Goal: Transaction & Acquisition: Subscribe to service/newsletter

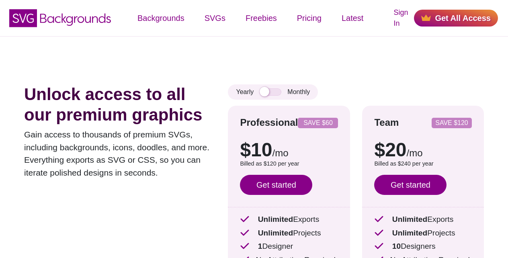
click at [275, 182] on link "Get started" at bounding box center [276, 185] width 72 height 20
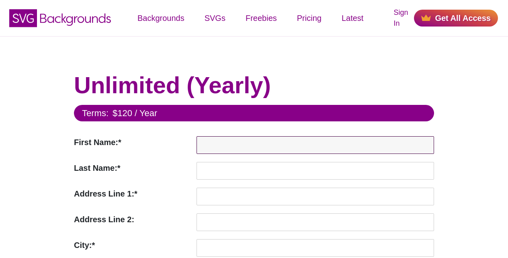
click at [297, 143] on input "First Name:*" at bounding box center [314, 145] width 237 height 18
paste input "John"
type input "John"
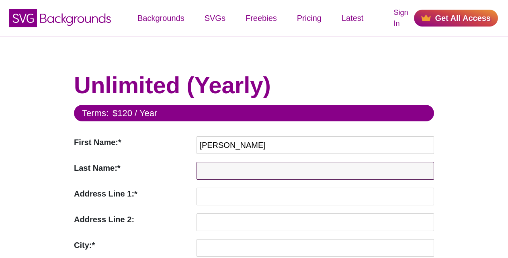
click at [271, 171] on input "Last Name:*" at bounding box center [314, 171] width 237 height 18
paste input "Doe"
type input "Doe"
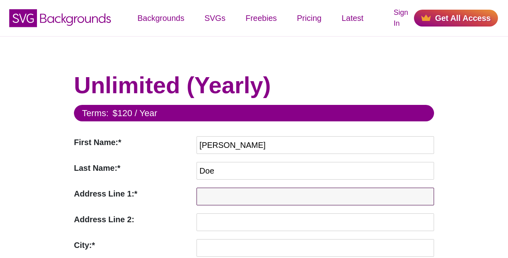
click at [276, 195] on input "Address Line 1:*" at bounding box center [314, 197] width 237 height 18
paste input "[STREET_ADDRESS]"
type input "[STREET_ADDRESS]"
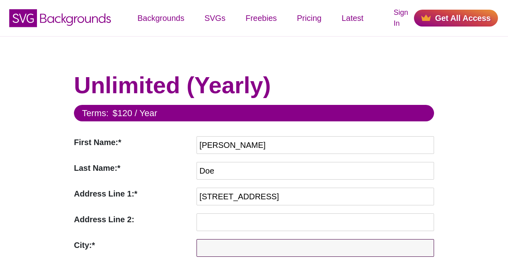
click at [274, 245] on input "City:*" at bounding box center [314, 248] width 237 height 18
paste input "Anytown"
type input "Anytown"
click at [272, 256] on input "Anytown" at bounding box center [314, 248] width 237 height 18
paste input "CA"
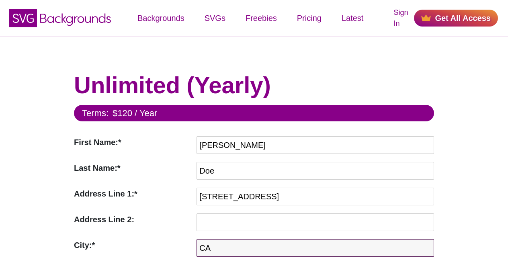
type input "CA"
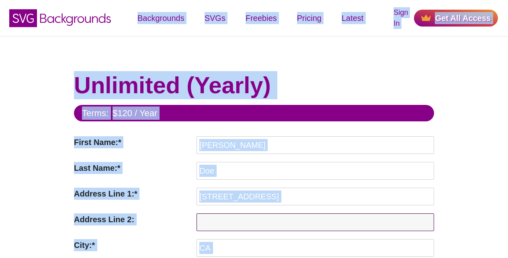
click at [219, 218] on input "Address Line 2:" at bounding box center [314, 222] width 237 height 18
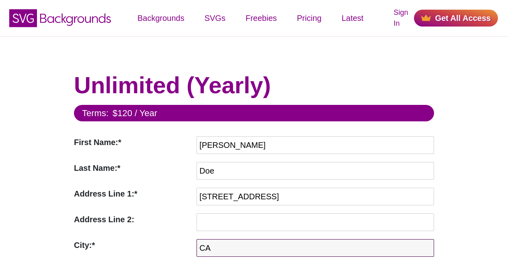
click at [212, 244] on input "CA" at bounding box center [314, 248] width 237 height 18
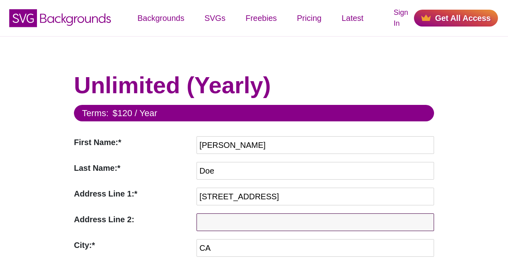
click at [210, 221] on input "Address Line 2:" at bounding box center [314, 222] width 237 height 18
paste input "555-123-4567"
type input "555-123-4567"
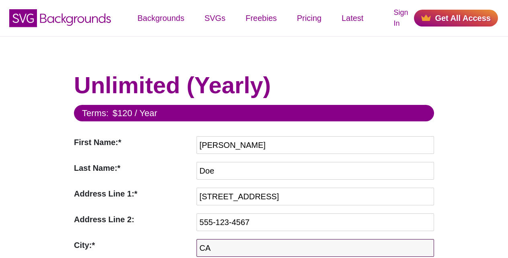
click at [208, 245] on input "CA" at bounding box center [314, 248] width 237 height 18
click at [279, 247] on input "CA" at bounding box center [314, 248] width 237 height 18
paste input "[EMAIL_ADDRESS][DOMAIN_NAME]"
type input "[EMAIL_ADDRESS][DOMAIN_NAME]"
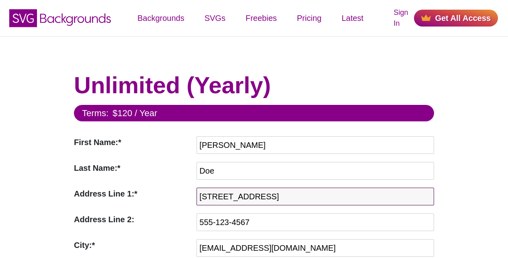
click at [365, 194] on input "[STREET_ADDRESS]" at bounding box center [314, 197] width 237 height 18
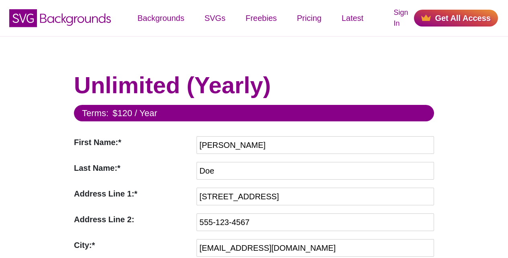
click at [443, 17] on link "Get All Access" at bounding box center [456, 18] width 84 height 17
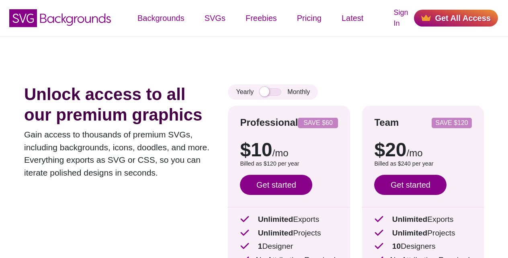
click at [274, 183] on link "Get started" at bounding box center [276, 185] width 72 height 20
click at [276, 183] on link "Get started" at bounding box center [276, 185] width 72 height 20
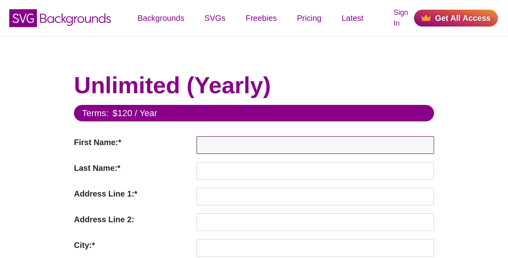
click at [303, 144] on input "First Name:*" at bounding box center [314, 145] width 237 height 18
paste input "[PERSON_NAME]"
type input "[PERSON_NAME]"
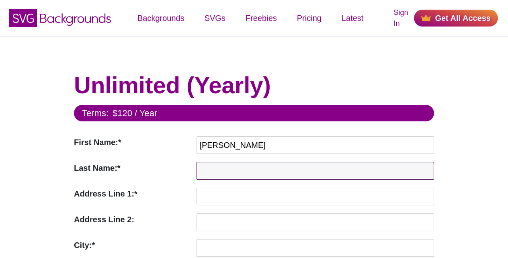
click at [271, 169] on input "Last Name:*" at bounding box center [314, 171] width 237 height 18
paste input "Doe"
type input "Doe"
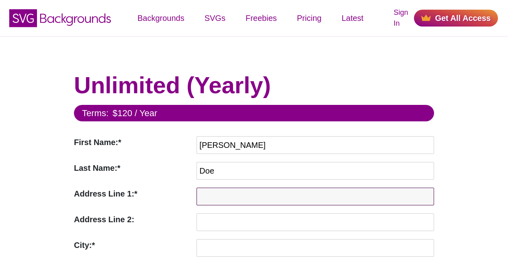
click at [275, 196] on input "Address Line 1:*" at bounding box center [314, 197] width 237 height 18
paste input "[STREET_ADDRESS]"
type input "[STREET_ADDRESS]"
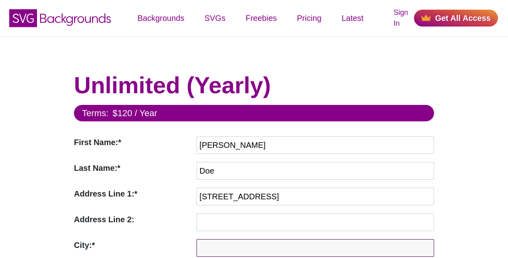
click at [274, 245] on input "City:*" at bounding box center [314, 248] width 237 height 18
paste input "Anytown"
type input "Anytown"
click at [272, 256] on input "Anytown" at bounding box center [314, 248] width 237 height 18
paste input "CA"
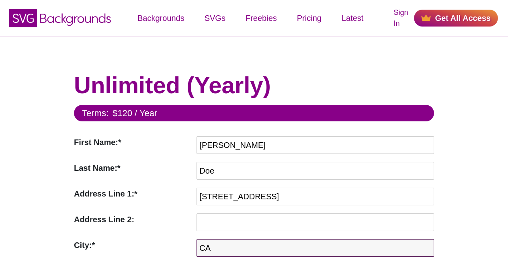
type input "CA"
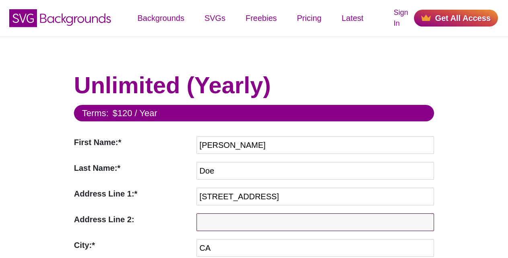
click at [267, 221] on input "Address Line 2:" at bounding box center [314, 222] width 237 height 18
paste input "12345"
type input "12345"
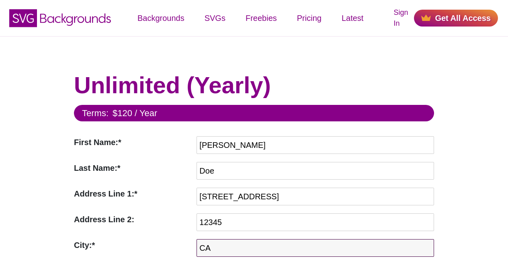
click at [210, 246] on input "CA" at bounding box center [314, 248] width 237 height 18
paste input "555-123-4567"
type input "555-123-4567"
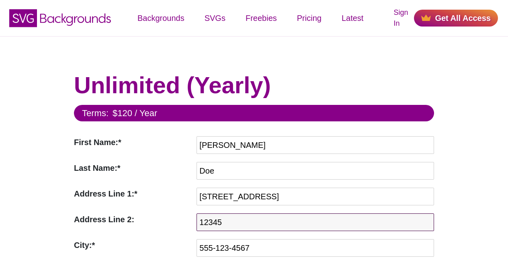
click at [306, 222] on input "12345" at bounding box center [314, 222] width 237 height 18
paste input "[EMAIL_ADDRESS][DOMAIN_NAME]"
type input "[EMAIL_ADDRESS][DOMAIN_NAME]"
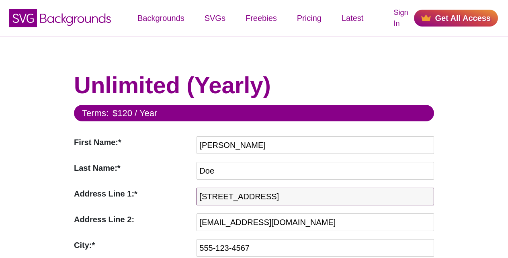
click at [366, 195] on input "[STREET_ADDRESS]" at bounding box center [314, 197] width 237 height 18
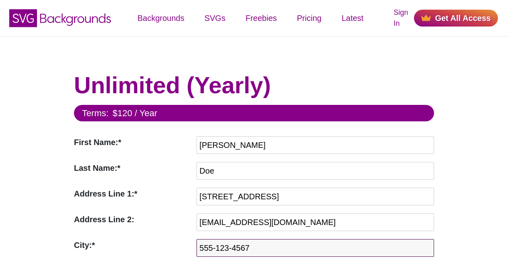
click at [285, 247] on input "555-123-4567" at bounding box center [314, 248] width 237 height 18
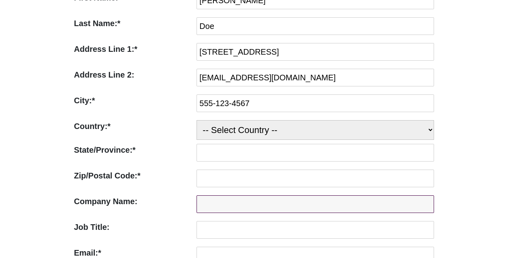
click at [366, 195] on input "Company Name:" at bounding box center [314, 204] width 237 height 18
click at [206, 204] on input "Company Name:" at bounding box center [314, 204] width 237 height 18
paste input "示例公司"
type input "示例公司"
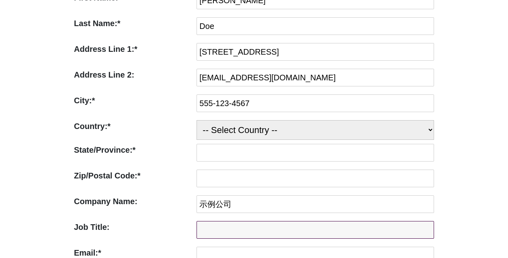
click at [208, 229] on input "Job Title:" at bounding box center [314, 230] width 237 height 18
paste input "示例职位"
type input "示例职位"
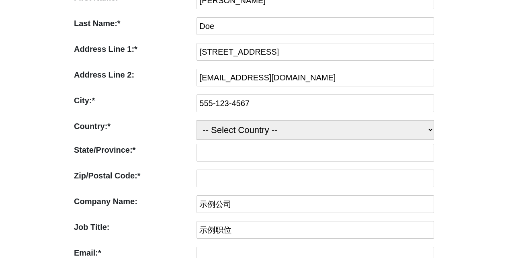
select select "US"
click at [196, 120] on select "-- Select Country -- United States (US) Afghanistan Åland Islands Albania Alger…" at bounding box center [314, 130] width 237 height 20
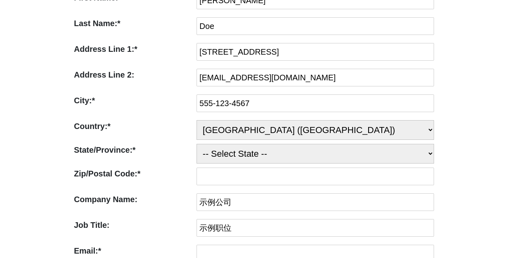
select select "CA"
click at [196, 144] on select "-- Select State -- Alabama Alaska Arizona Arkansas California Colorado Connecti…" at bounding box center [314, 154] width 237 height 20
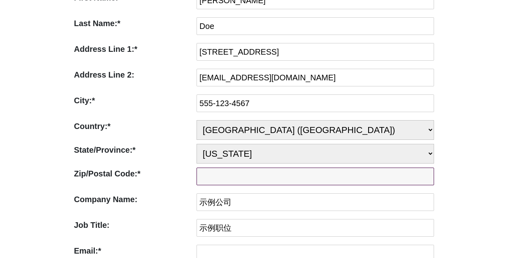
click at [270, 175] on input "Zip/Postal Code:*" at bounding box center [314, 176] width 237 height 18
paste input "12345"
type input "12345"
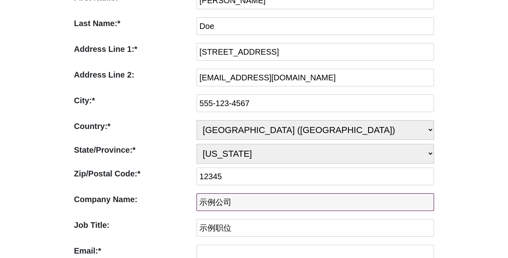
click at [218, 200] on input "示例公司" at bounding box center [314, 202] width 237 height 18
paste input "示例公司"
type input "示例公司"
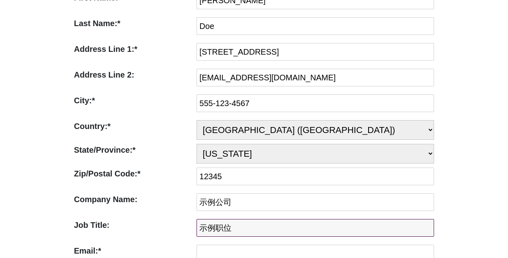
click at [223, 226] on input "示例职位" at bounding box center [314, 228] width 237 height 18
paste input "示例职位"
type input "示例职位"
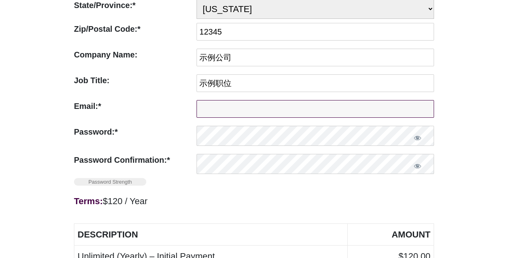
click at [214, 106] on input "Email:*" at bounding box center [314, 109] width 237 height 18
paste input "[EMAIL_ADDRESS][DOMAIN_NAME]"
type input "[EMAIL_ADDRESS][DOMAIN_NAME]"
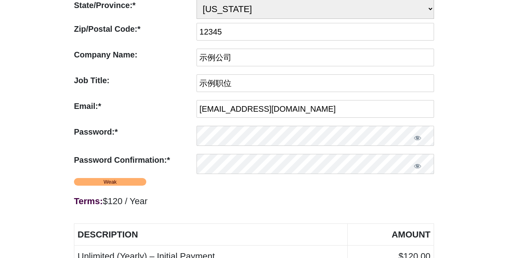
click at [109, 201] on div "Terms: $120 / Year" at bounding box center [254, 201] width 360 height 15
click at [193, 201] on div "Terms: $120 / Year" at bounding box center [254, 201] width 360 height 15
click at [162, 203] on div "Terms: $120 / Year" at bounding box center [254, 201] width 360 height 15
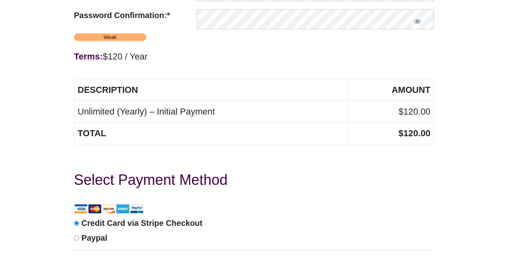
click at [162, 203] on div at bounding box center [254, 208] width 360 height 15
click at [168, 203] on div at bounding box center [254, 208] width 360 height 15
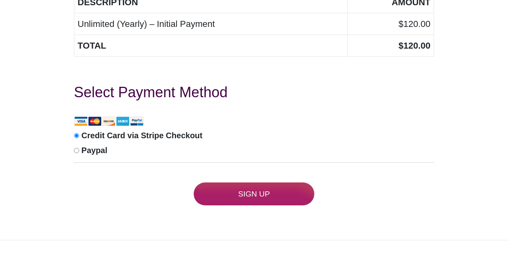
scroll to position [578, 0]
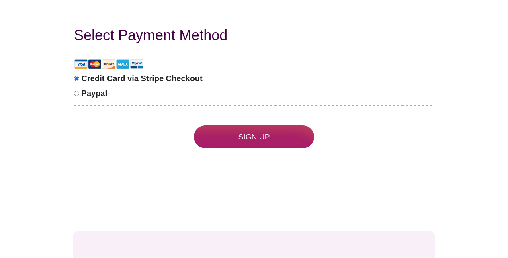
click at [279, 132] on input "Sign Up" at bounding box center [254, 136] width 120 height 23
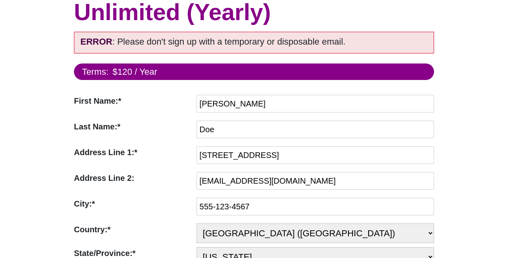
scroll to position [104, 0]
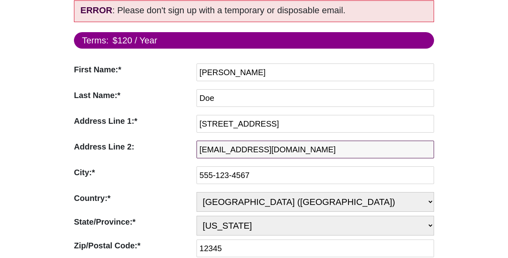
click at [305, 150] on input "[EMAIL_ADDRESS][DOMAIN_NAME]" at bounding box center [314, 150] width 237 height 18
paste input "[EMAIL_ADDRESS][DOMAIN_NAME]"
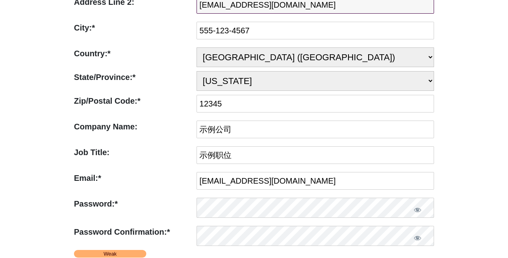
scroll to position [393, 0]
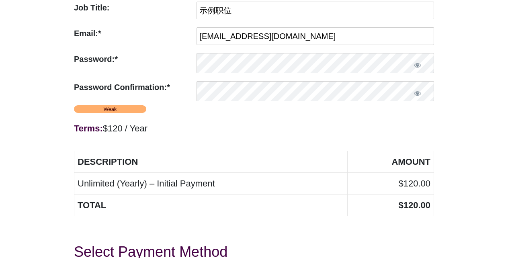
type input "[EMAIL_ADDRESS][DOMAIN_NAME]"
click at [170, 126] on div "Terms: $120 / Year" at bounding box center [254, 128] width 360 height 15
click at [75, 126] on strong "Terms:" at bounding box center [88, 128] width 29 height 10
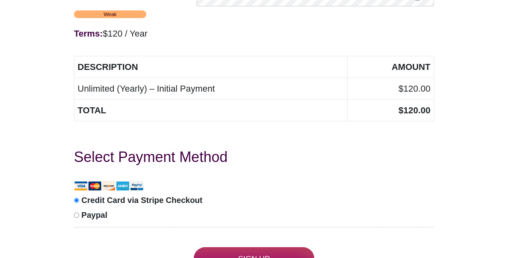
scroll to position [538, 0]
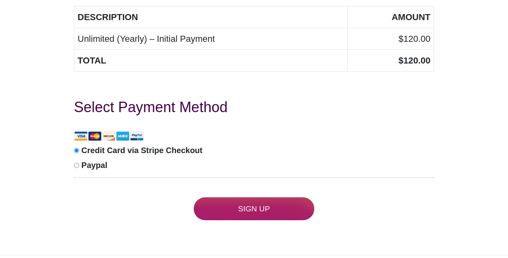
click at [256, 206] on input "Sign Up" at bounding box center [254, 208] width 120 height 23
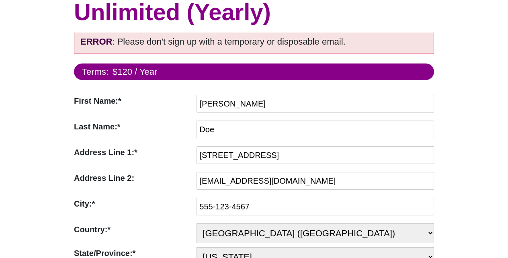
scroll to position [104, 0]
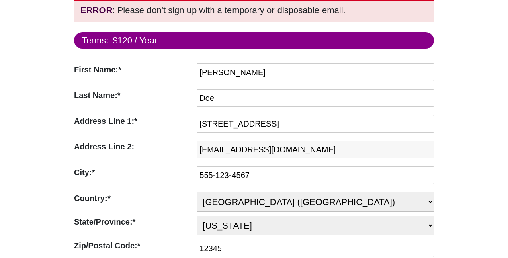
click at [298, 147] on input "newemail@example.com" at bounding box center [314, 150] width 237 height 18
paste input "[EMAIL_ADDRESS][DOMAIN_NAME]"
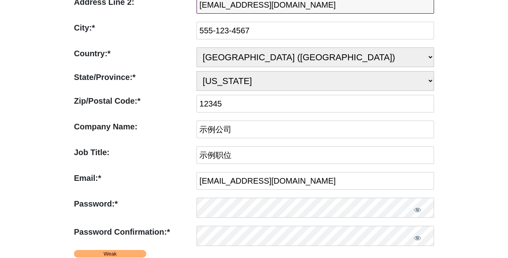
scroll to position [393, 0]
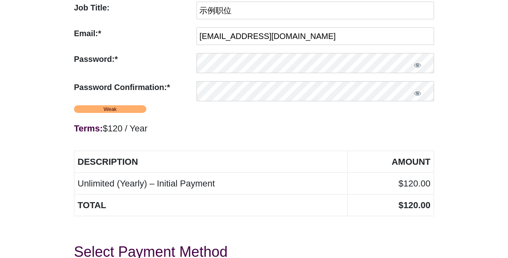
type input "[EMAIL_ADDRESS][DOMAIN_NAME]"
click at [164, 126] on div "Terms: $120 / Year" at bounding box center [254, 128] width 360 height 15
click at [75, 126] on strong "Terms:" at bounding box center [88, 128] width 29 height 10
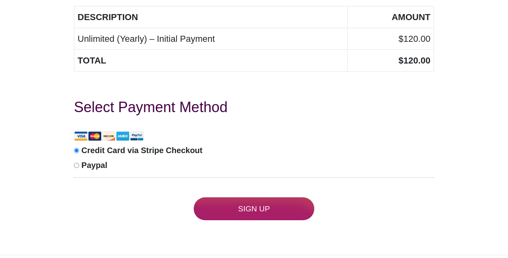
click at [257, 210] on input "Sign Up" at bounding box center [254, 208] width 120 height 23
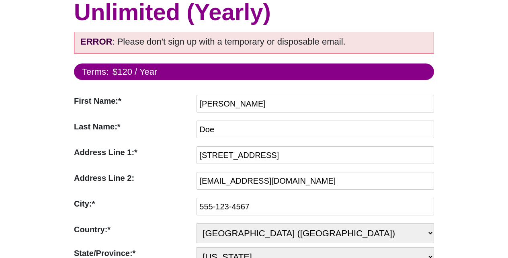
scroll to position [104, 0]
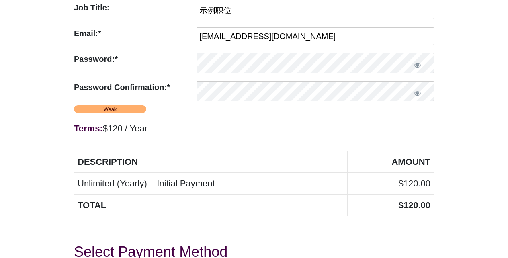
scroll to position [538, 0]
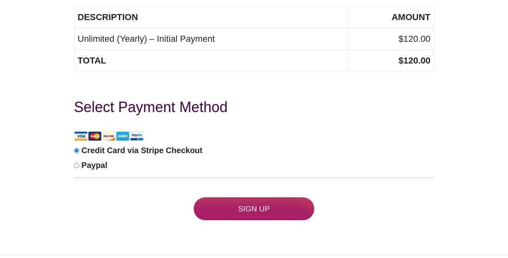
click at [254, 208] on input "Sign Up" at bounding box center [254, 208] width 120 height 23
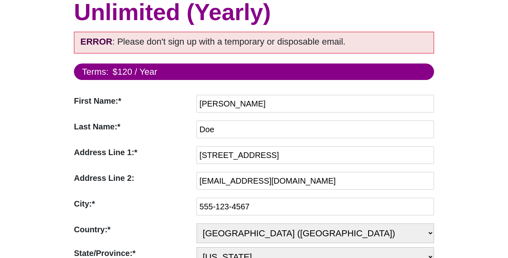
scroll to position [104, 0]
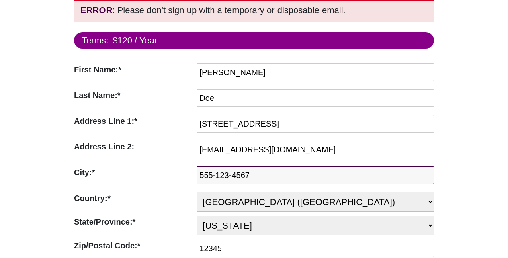
click at [326, 173] on input "555-123-4567" at bounding box center [314, 175] width 237 height 18
paste input "Anytown"
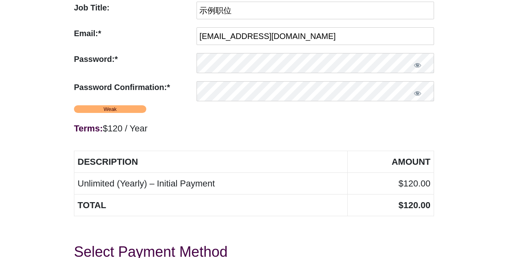
scroll to position [538, 0]
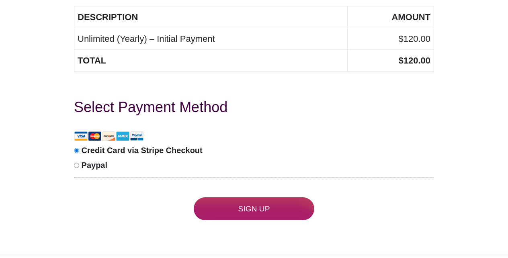
type input "Anytown"
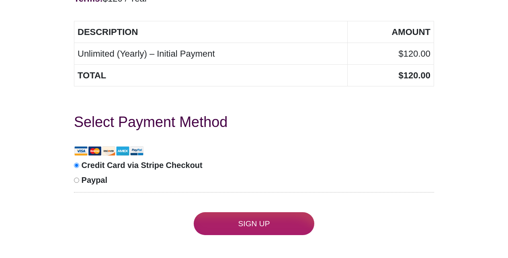
click at [254, 212] on input "Sign Up" at bounding box center [254, 223] width 120 height 23
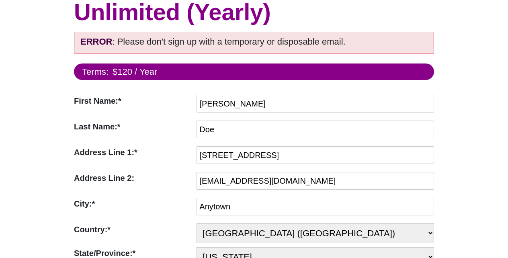
scroll to position [104, 0]
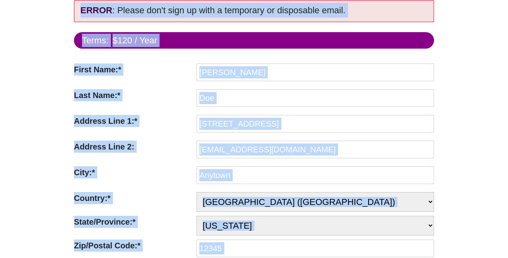
click at [422, 83] on div "First Name:* First Name Required [PERSON_NAME]" at bounding box center [254, 74] width 360 height 22
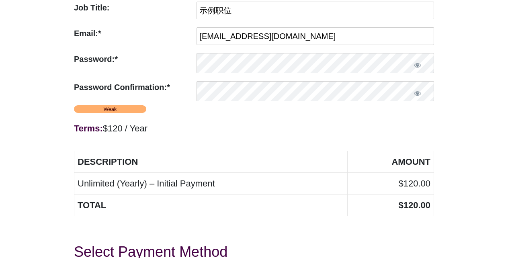
scroll to position [538, 0]
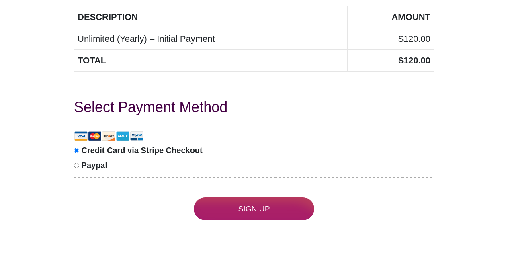
click at [254, 208] on input "Sign Up" at bounding box center [254, 208] width 120 height 23
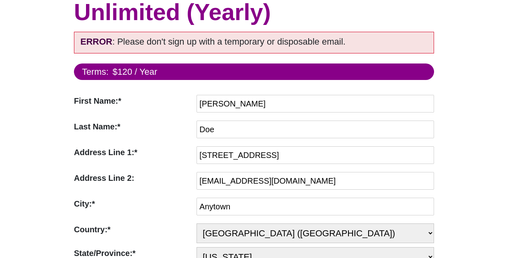
scroll to position [104, 0]
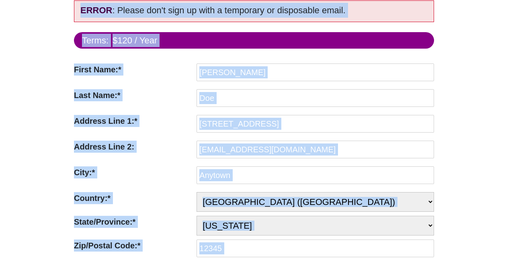
click at [422, 83] on div "First Name:* First Name Required [PERSON_NAME]" at bounding box center [254, 74] width 360 height 22
